Goal: Communication & Community: Answer question/provide support

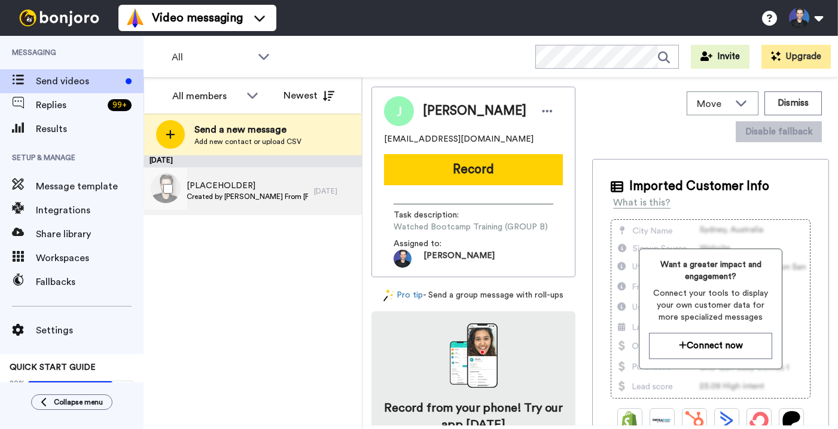
click at [349, 176] on div "[PLACEHOLDER] Created by Gregory From Dapp University 1 day ago" at bounding box center [253, 191] width 218 height 48
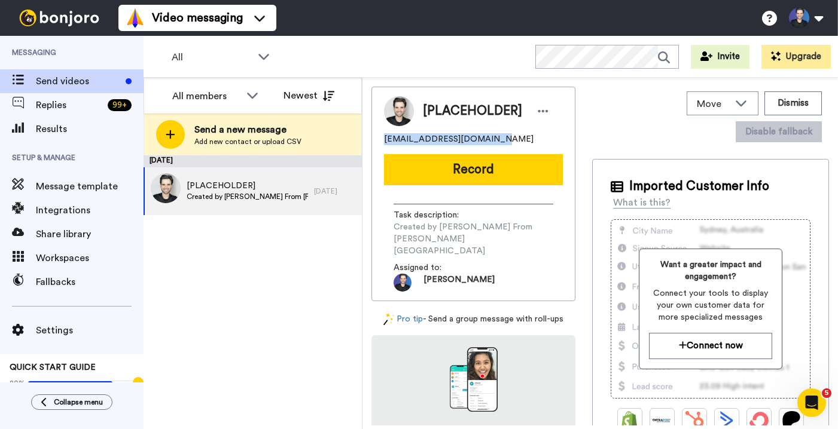
drag, startPoint x: 498, startPoint y: 135, endPoint x: 376, endPoint y: 139, distance: 121.5
click at [376, 139] on div "[PLACEHOLDER] dappuniversity@gmail.com Record Task description : Created by Gre…" at bounding box center [473, 194] width 204 height 215
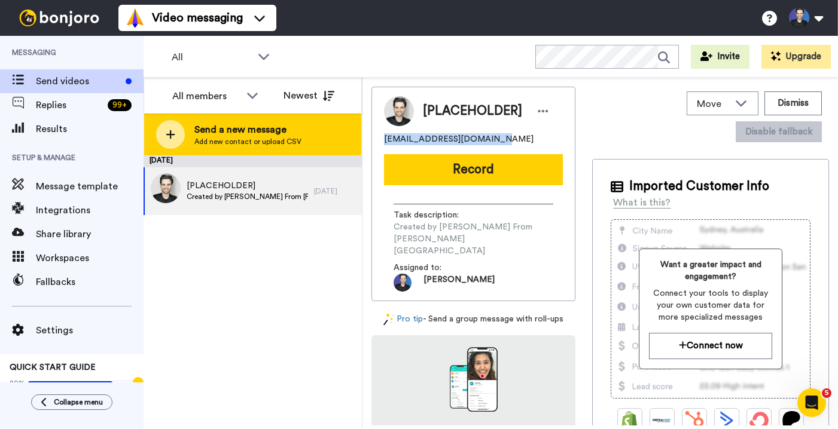
copy span "dappuniversity@gmail.com"
click at [318, 127] on div "Send a new message Add new contact or upload CSV" at bounding box center [252, 135] width 217 height 42
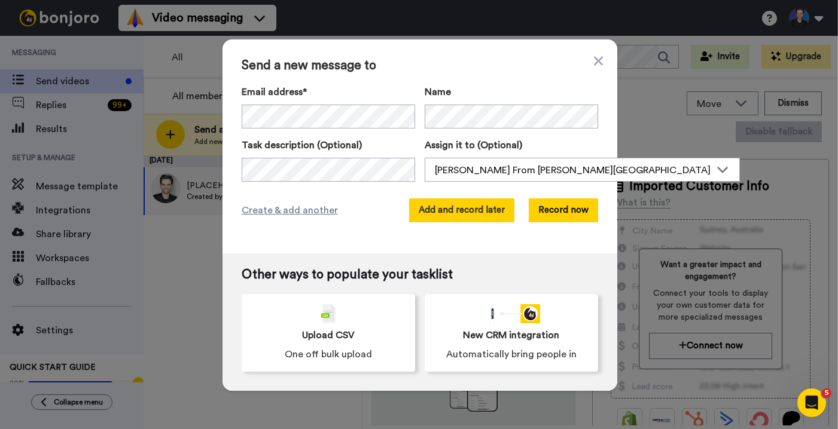
click at [419, 216] on button "Add and record later" at bounding box center [461, 211] width 105 height 24
